Goal: Transaction & Acquisition: Download file/media

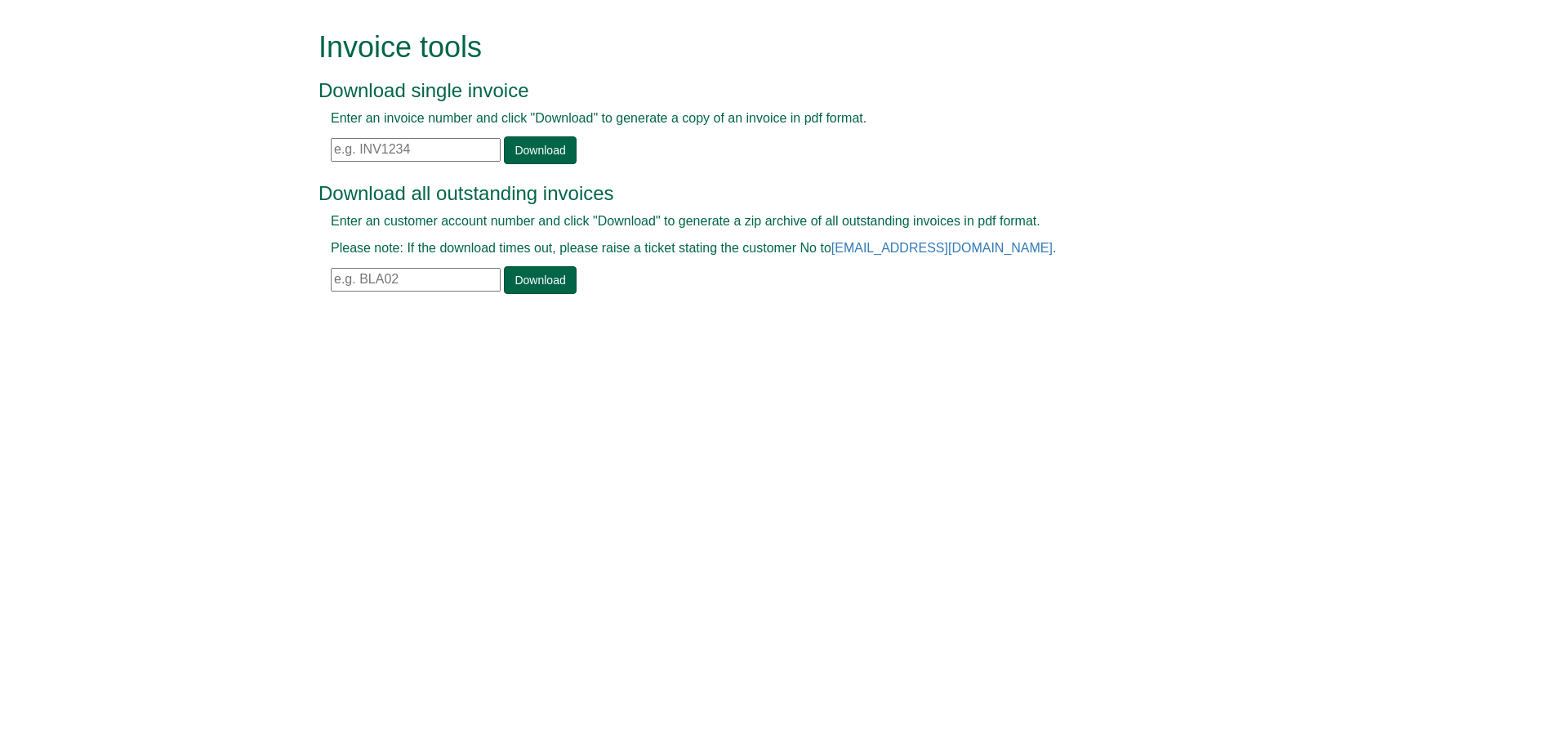
click at [402, 149] on input "text" at bounding box center [416, 149] width 170 height 23
paste input "INV1180151"
type input "INV1180151"
click at [514, 152] on link "Download" at bounding box center [539, 150] width 72 height 28
click at [396, 149] on input "text" at bounding box center [416, 149] width 170 height 23
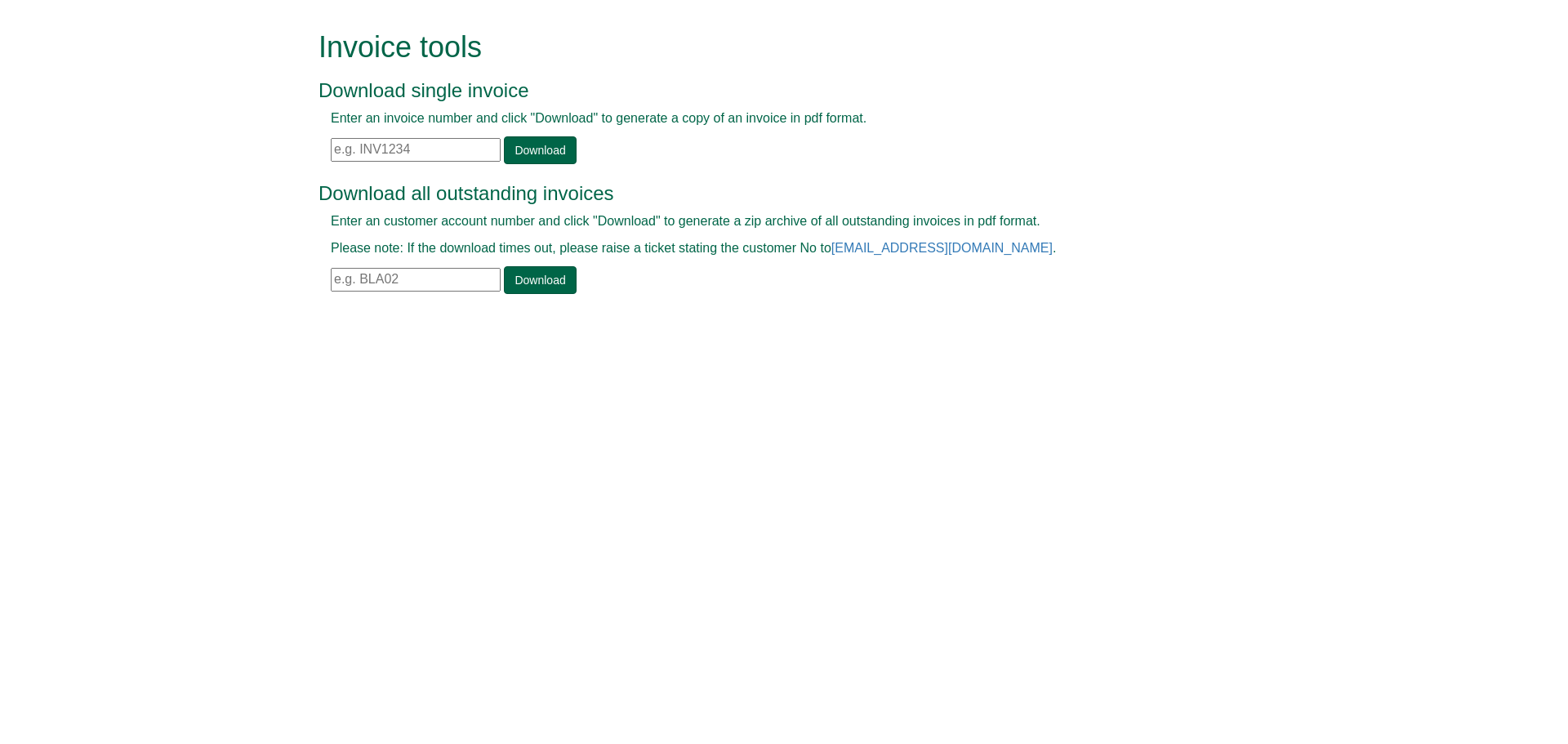
paste input "INV1410491"
type input "INV1410491"
click at [538, 152] on link "Download" at bounding box center [539, 150] width 72 height 28
